Goal: Task Accomplishment & Management: Use online tool/utility

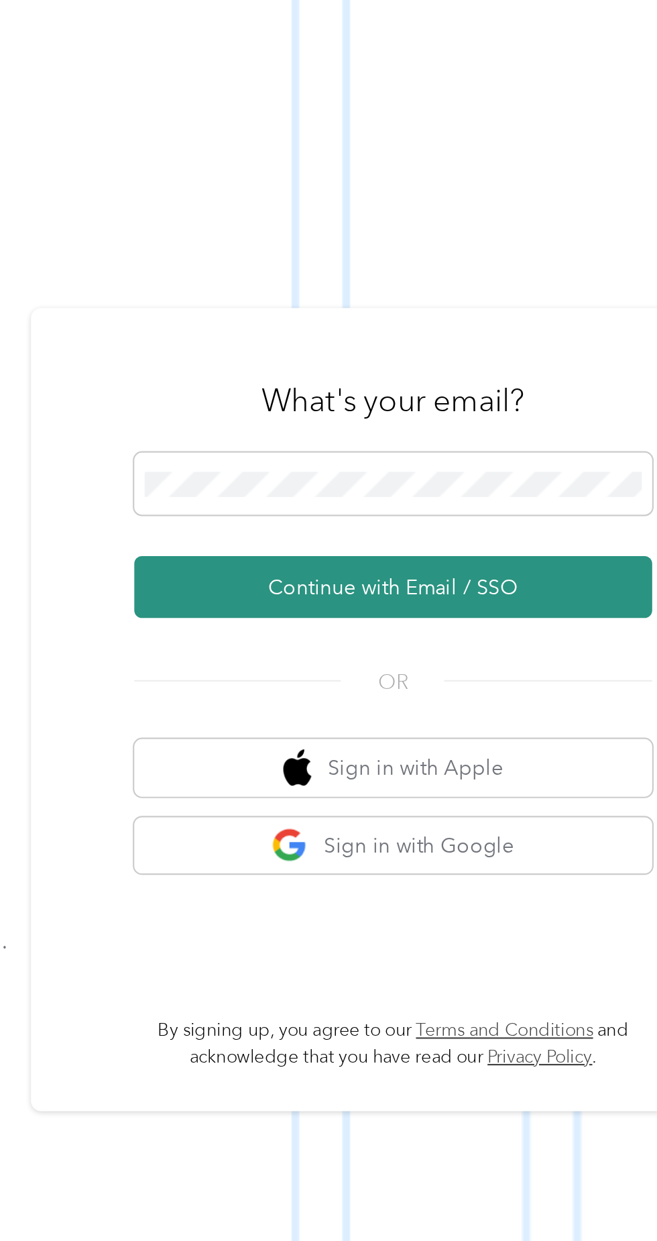
click at [513, 675] on button "Continue with Email / SSO" at bounding box center [485, 661] width 235 height 28
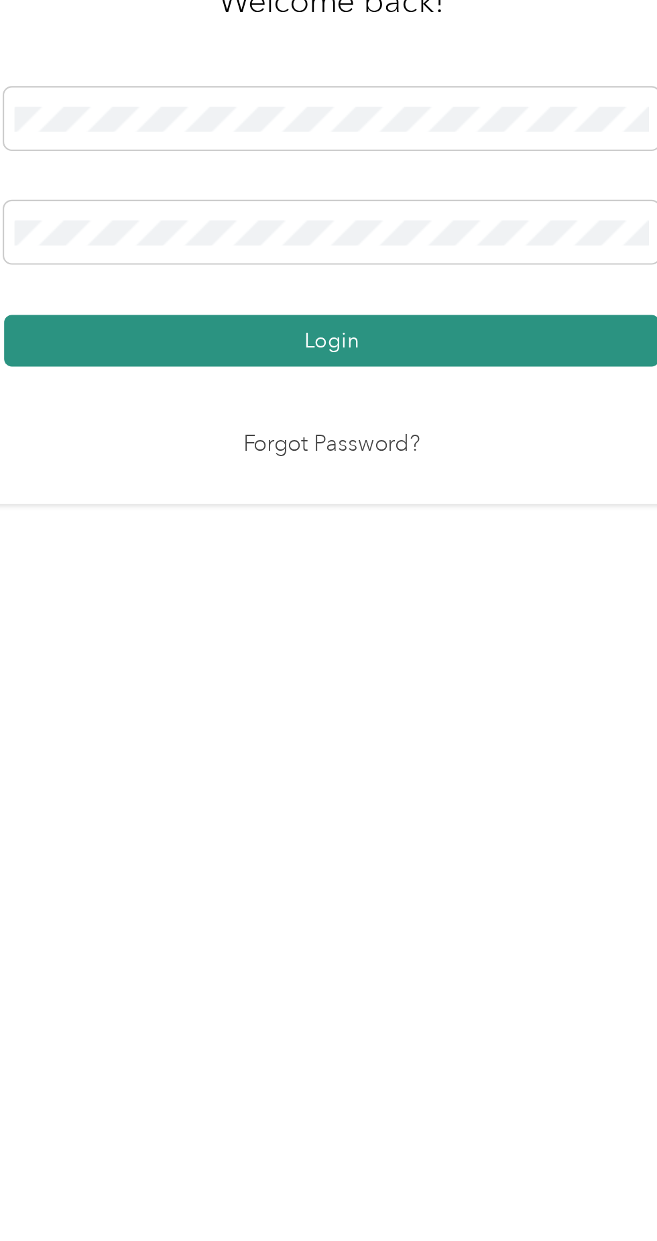
click at [410, 723] on button "Login" at bounding box center [325, 711] width 298 height 23
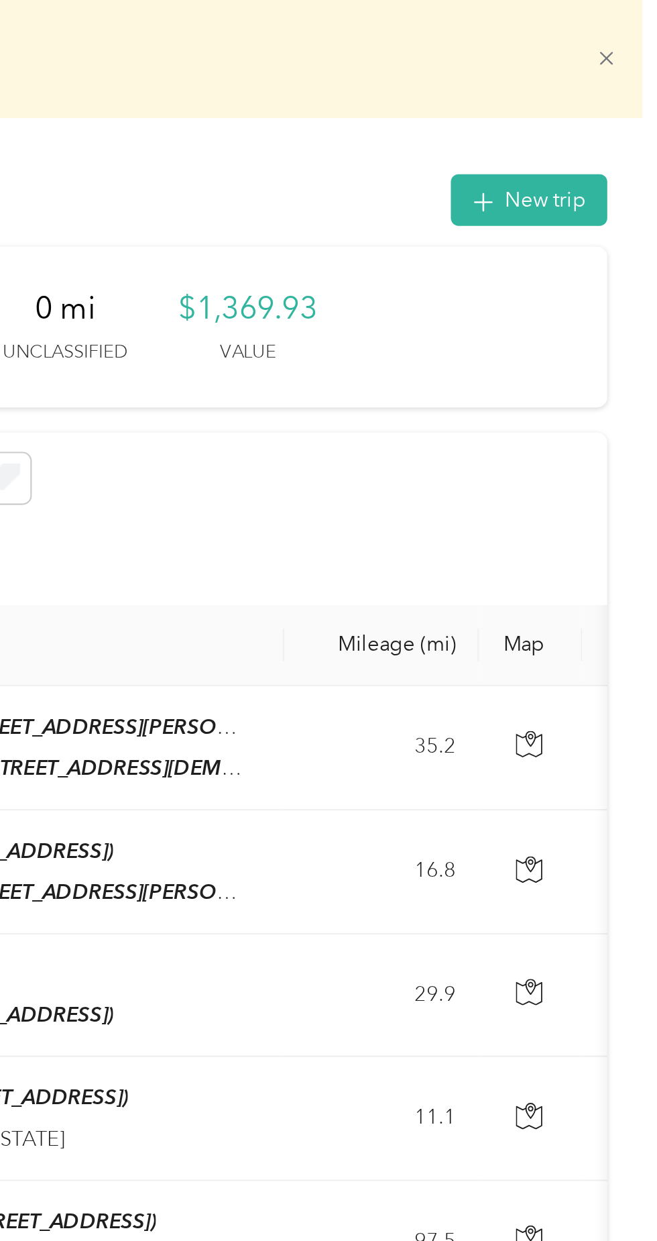
click at [638, 30] on icon at bounding box center [634, 26] width 10 height 10
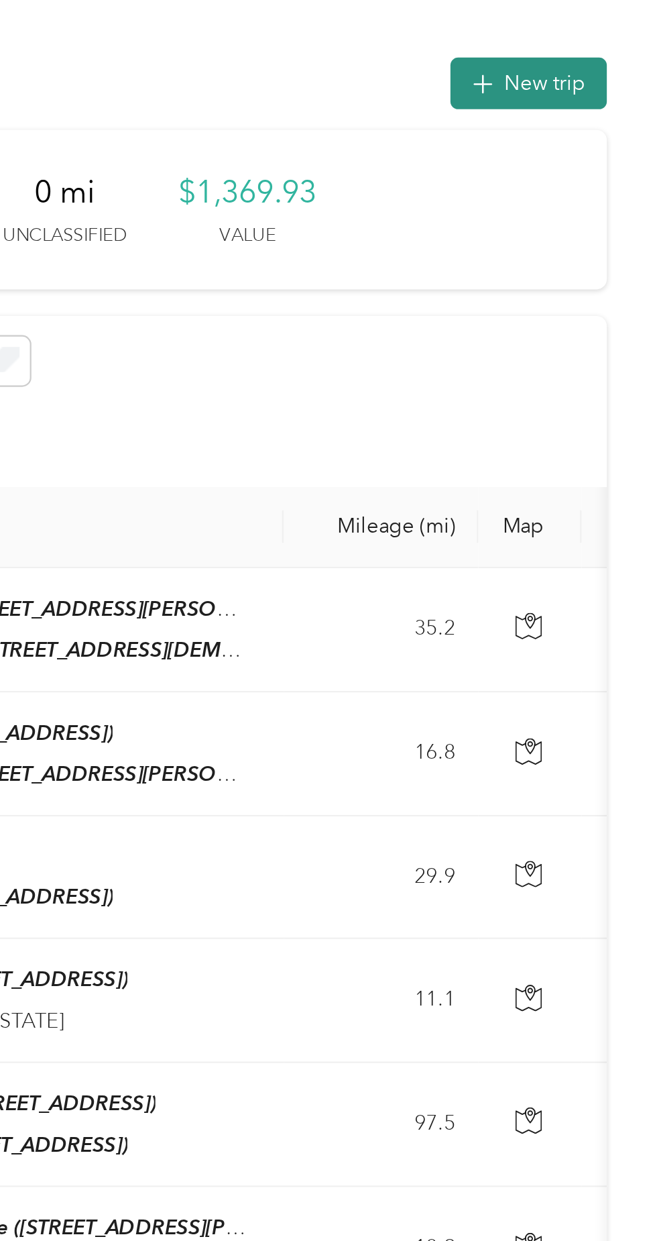
click at [616, 35] on button "New trip" at bounding box center [598, 37] width 71 height 23
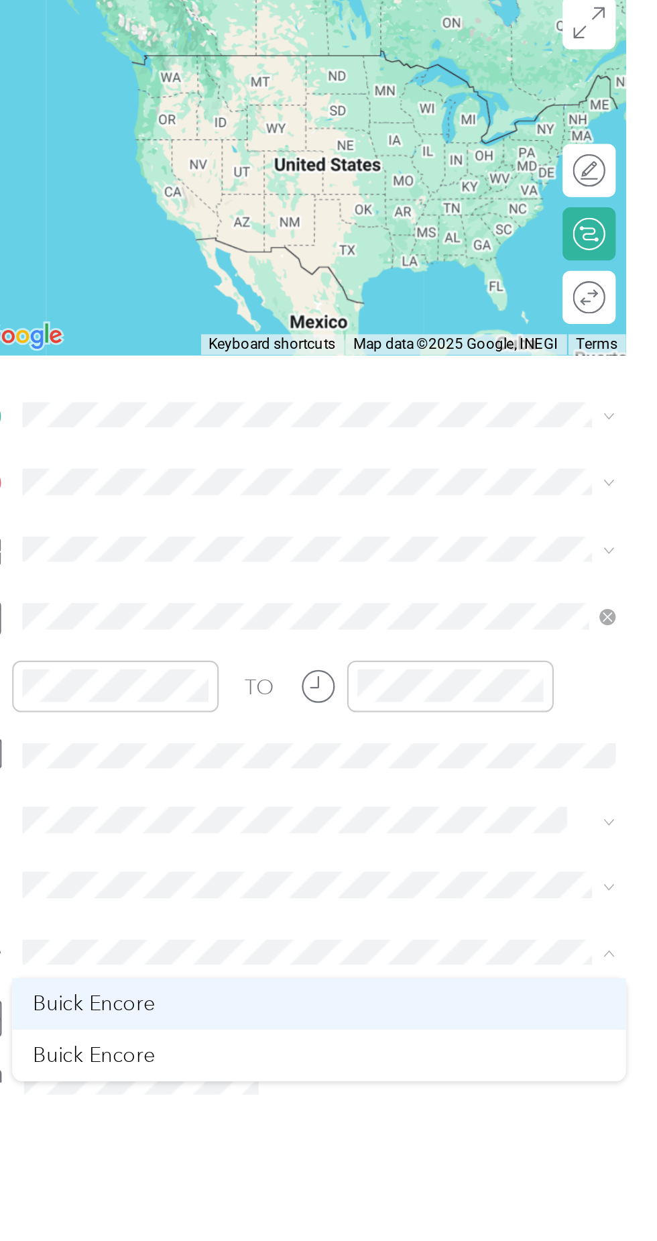
click at [436, 593] on div "Buick Encore" at bounding box center [504, 599] width 260 height 14
click at [421, 589] on li "Buick Encore" at bounding box center [503, 598] width 279 height 23
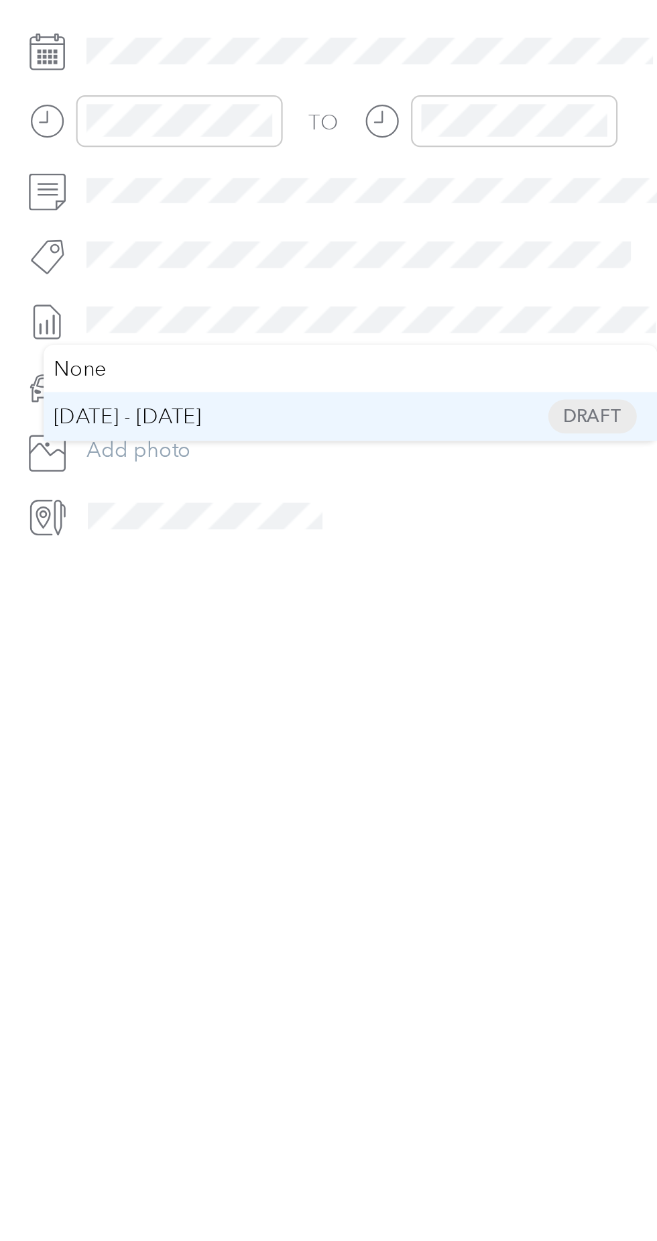
click at [421, 583] on span "[DATE] - [DATE]" at bounding box center [387, 589] width 67 height 14
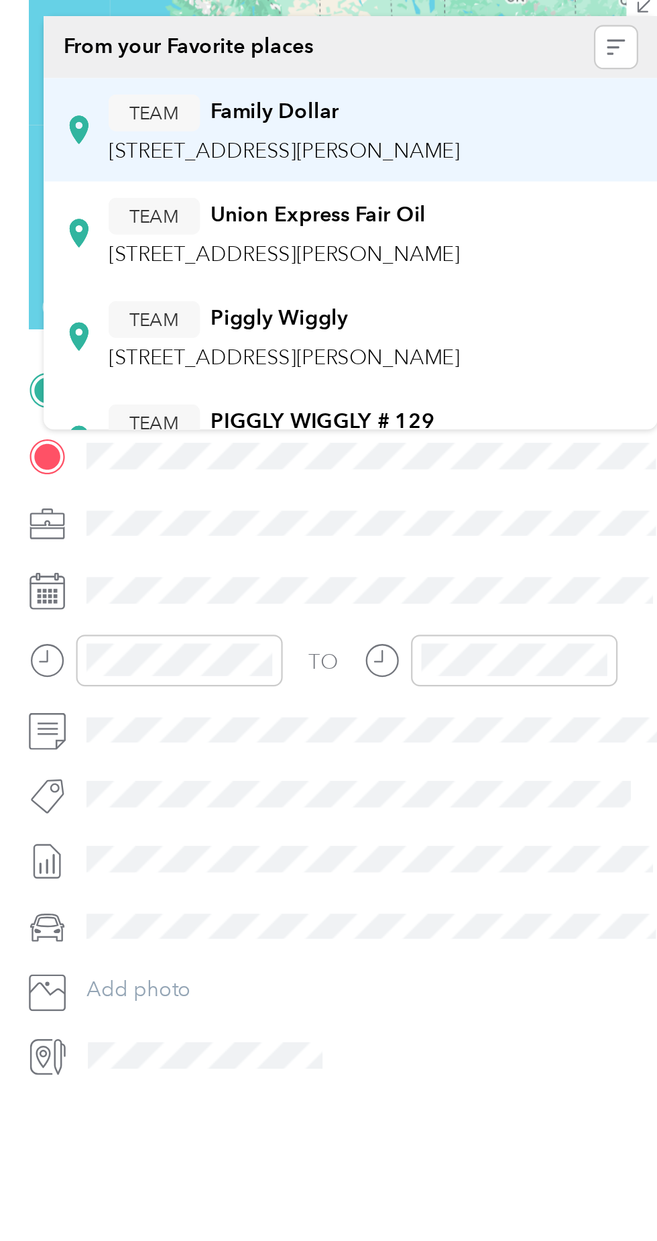
click at [516, 216] on div "TEAM Family Dollar [STREET_ADDRESS][PERSON_NAME]" at bounding box center [459, 213] width 160 height 33
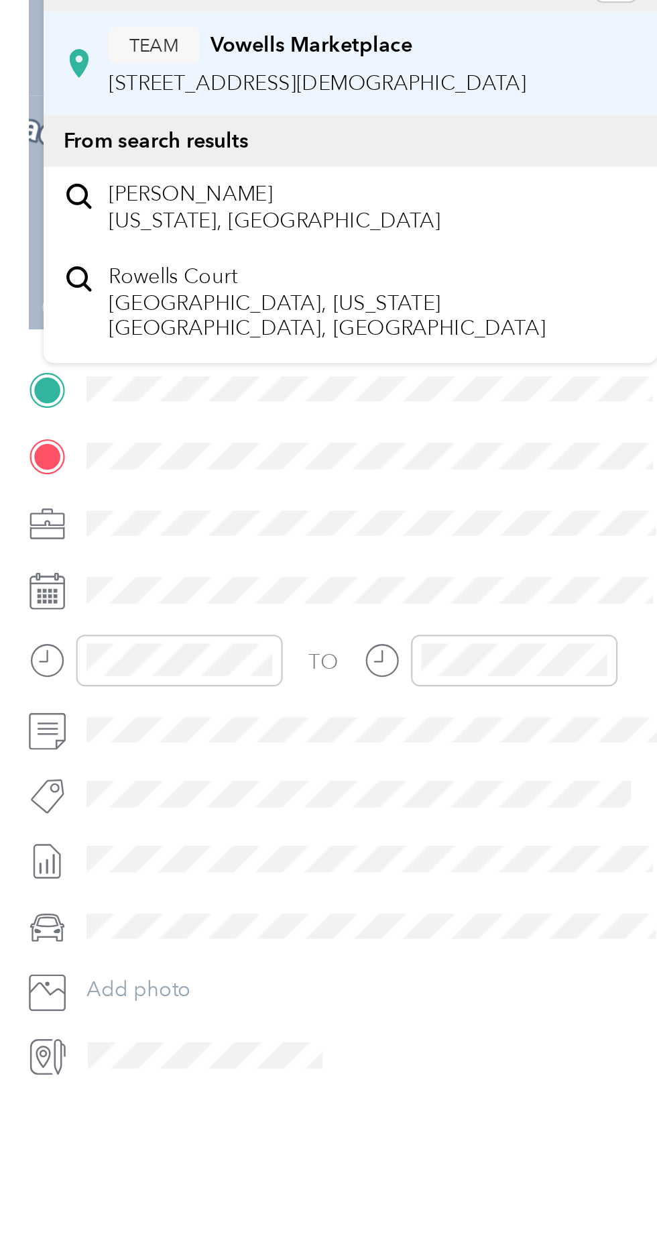
click at [501, 166] on div "TEAM Vowells Marketplace" at bounding box center [474, 174] width 190 height 17
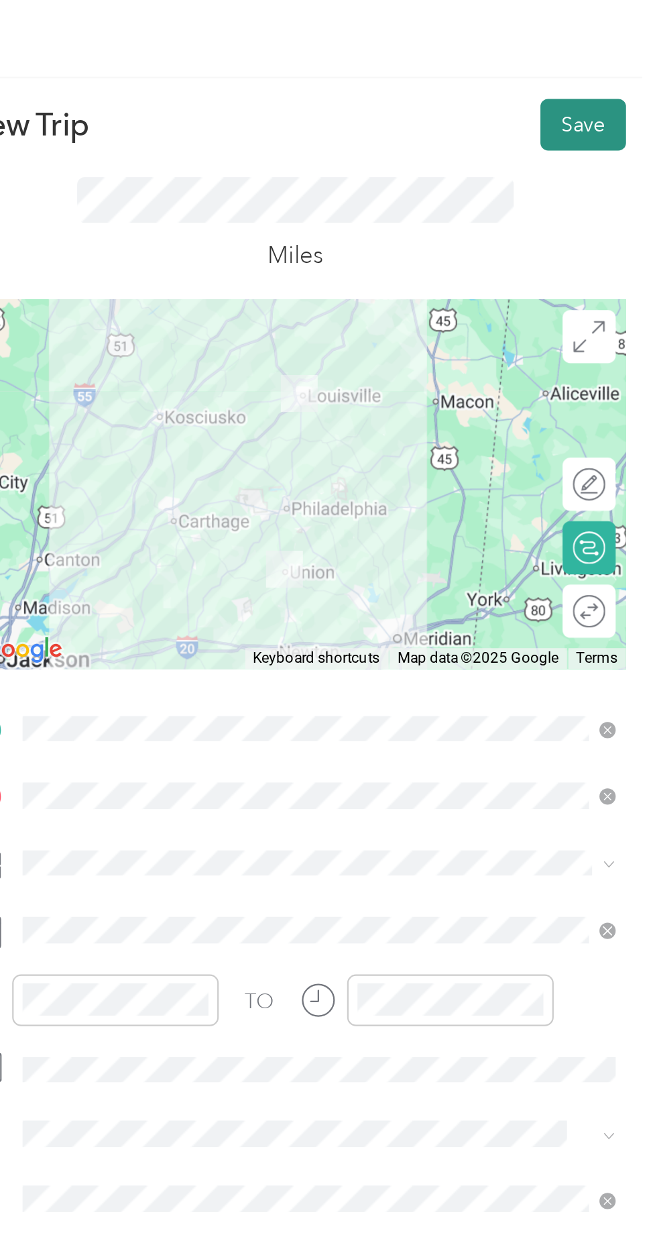
click at [615, 58] on button "Save" at bounding box center [623, 56] width 39 height 23
